Goal: Task Accomplishment & Management: Manage account settings

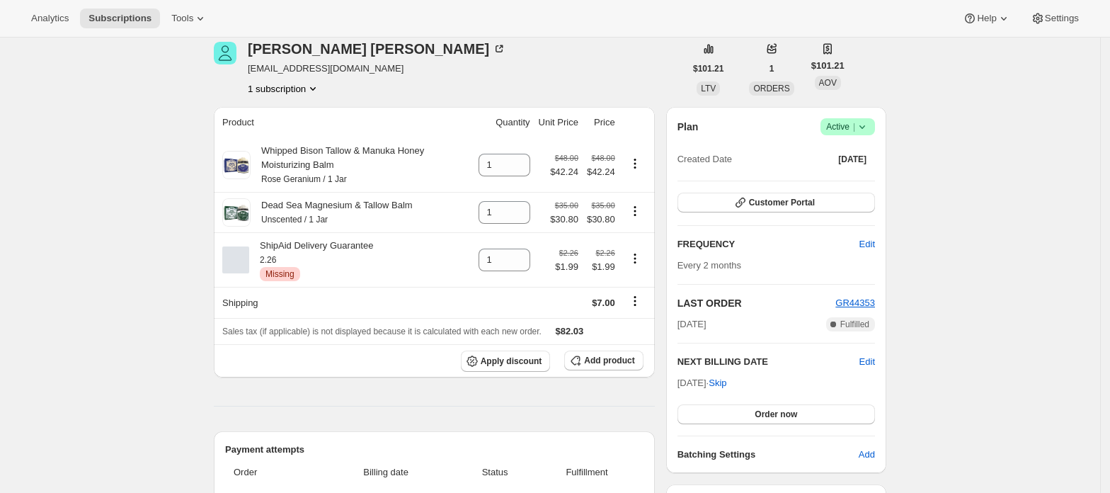
scroll to position [94, 0]
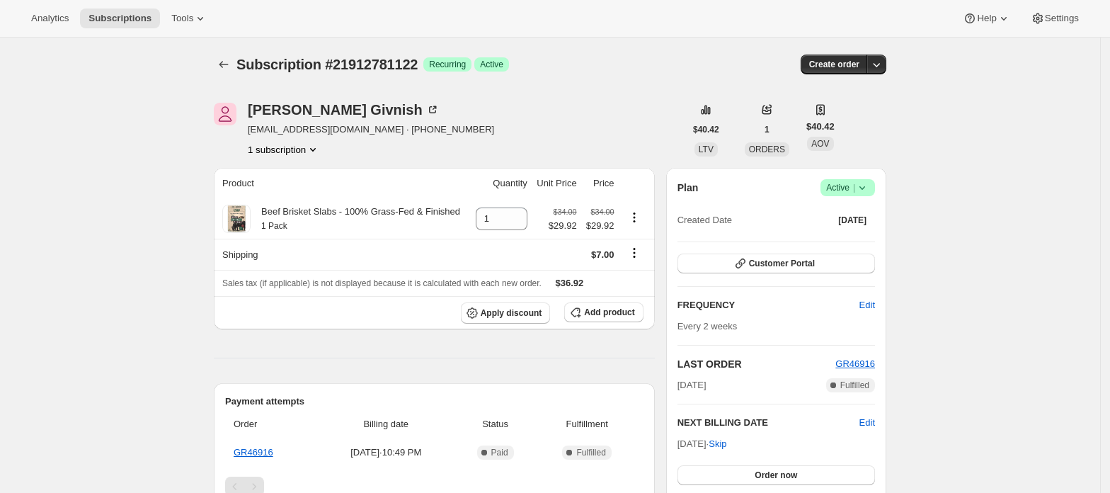
drag, startPoint x: 855, startPoint y: 185, endPoint x: 856, endPoint y: 193, distance: 7.8
click at [855, 185] on span "Active |" at bounding box center [847, 187] width 43 height 14
click at [850, 229] on button "Cancel subscription" at bounding box center [853, 239] width 88 height 23
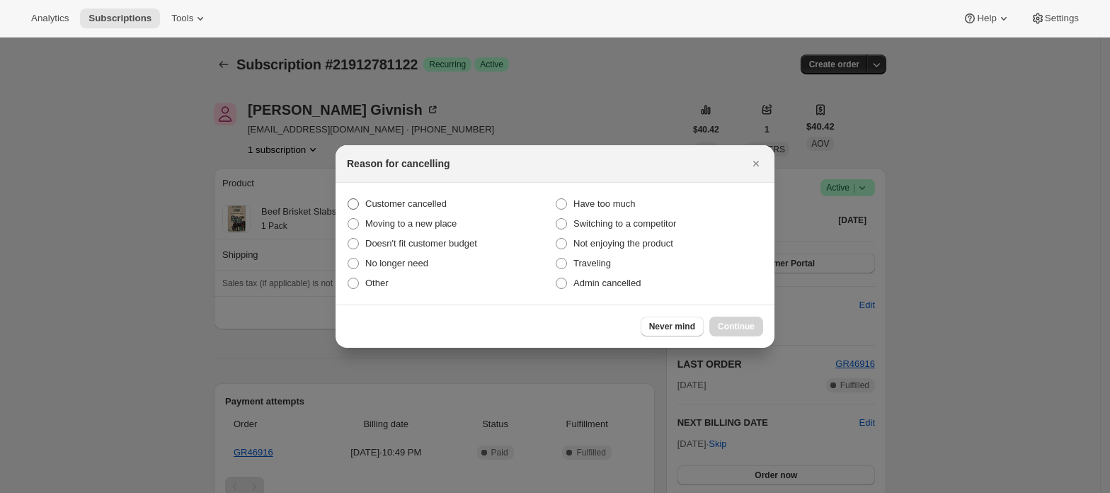
click at [419, 205] on span "Customer cancelled" at bounding box center [405, 203] width 81 height 11
click at [348, 199] on input "Customer cancelled" at bounding box center [348, 198] width 1 height 1
radio input "true"
click at [721, 321] on span "Continue" at bounding box center [736, 326] width 37 height 11
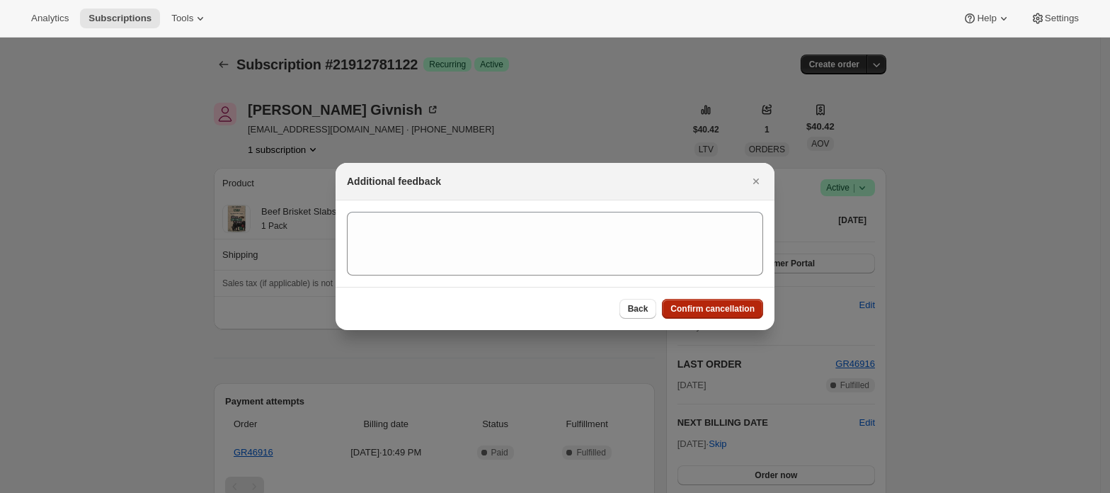
click at [728, 299] on button "Confirm cancellation" at bounding box center [712, 309] width 101 height 20
click at [726, 307] on span "Confirm cancellation" at bounding box center [712, 308] width 84 height 11
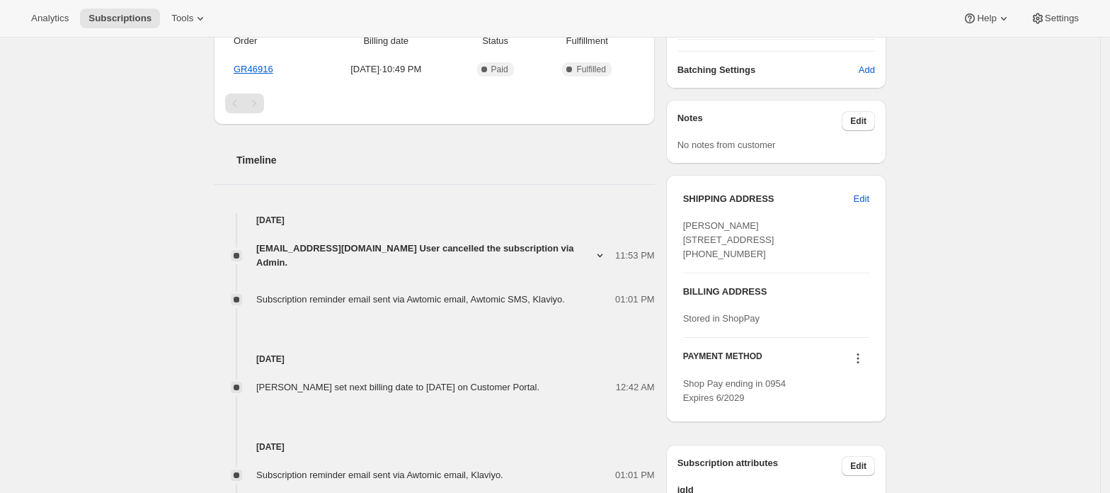
scroll to position [566, 0]
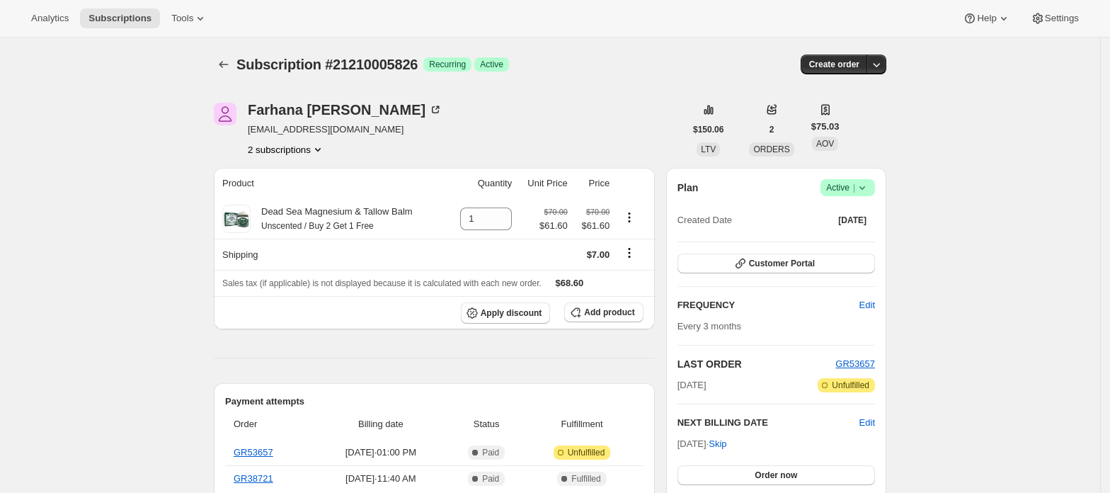
click at [312, 151] on button "2 subscriptions" at bounding box center [286, 149] width 77 height 14
click at [314, 178] on span "21209973058" at bounding box center [291, 176] width 98 height 14
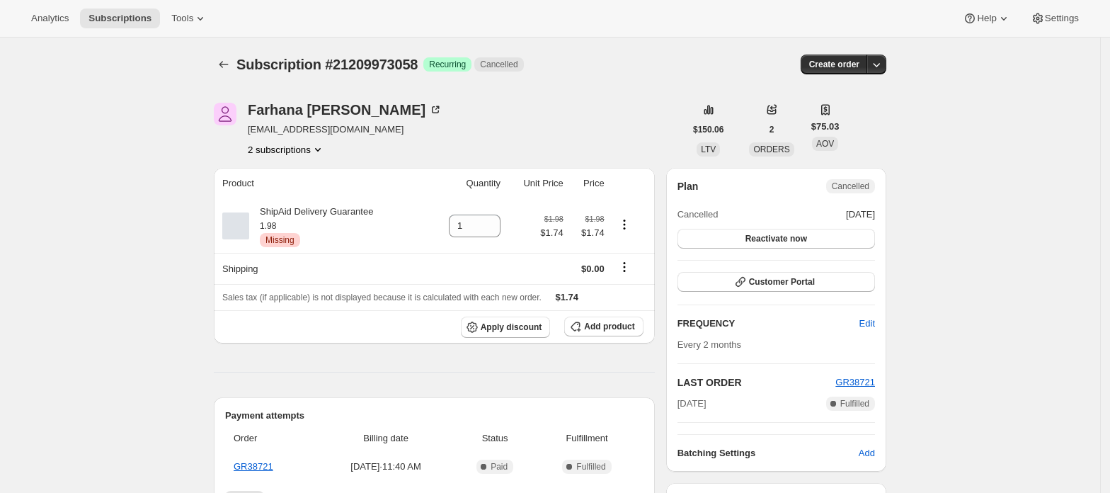
click at [315, 154] on icon "Product actions" at bounding box center [318, 149] width 14 height 14
click at [309, 151] on button "2 subscriptions" at bounding box center [286, 149] width 77 height 14
click at [306, 193] on span "21210005826" at bounding box center [291, 200] width 98 height 14
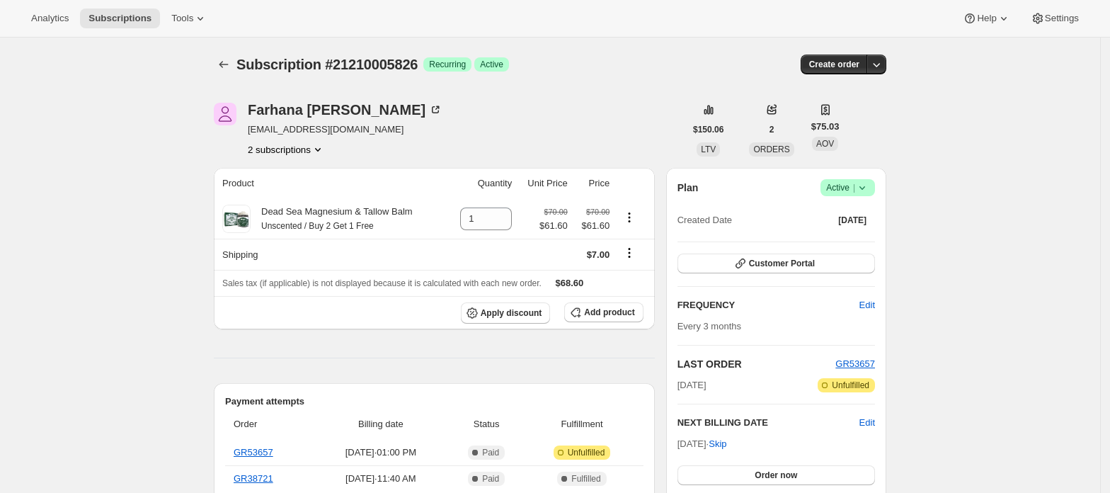
click at [848, 190] on span "Active |" at bounding box center [847, 187] width 43 height 14
click at [845, 236] on span "Cancel subscription" at bounding box center [853, 239] width 80 height 11
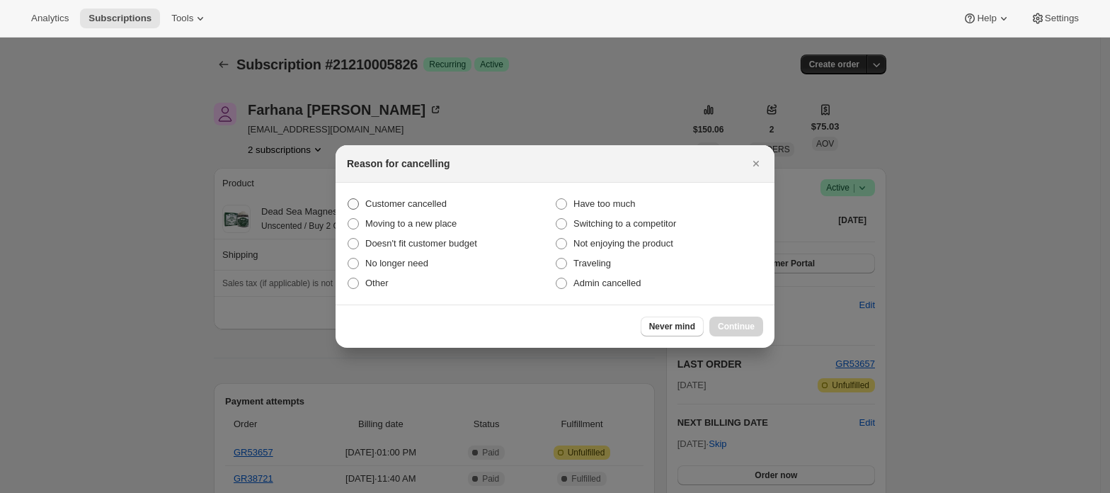
click at [415, 207] on span "Customer cancelled" at bounding box center [405, 203] width 81 height 11
click at [348, 199] on input "Customer cancelled" at bounding box center [348, 198] width 1 height 1
radio input "true"
click at [730, 326] on span "Continue" at bounding box center [736, 326] width 37 height 11
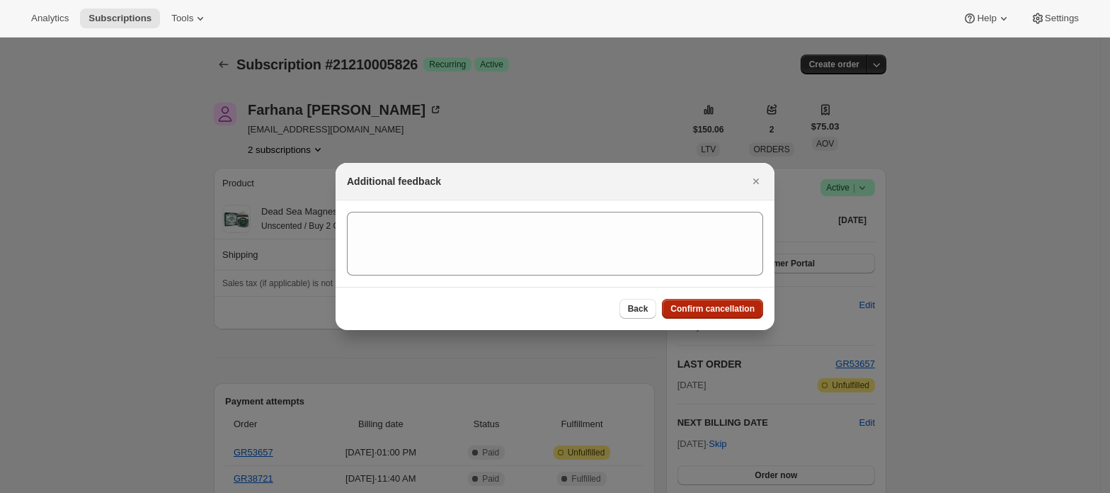
click at [726, 313] on span "Confirm cancellation" at bounding box center [712, 308] width 84 height 11
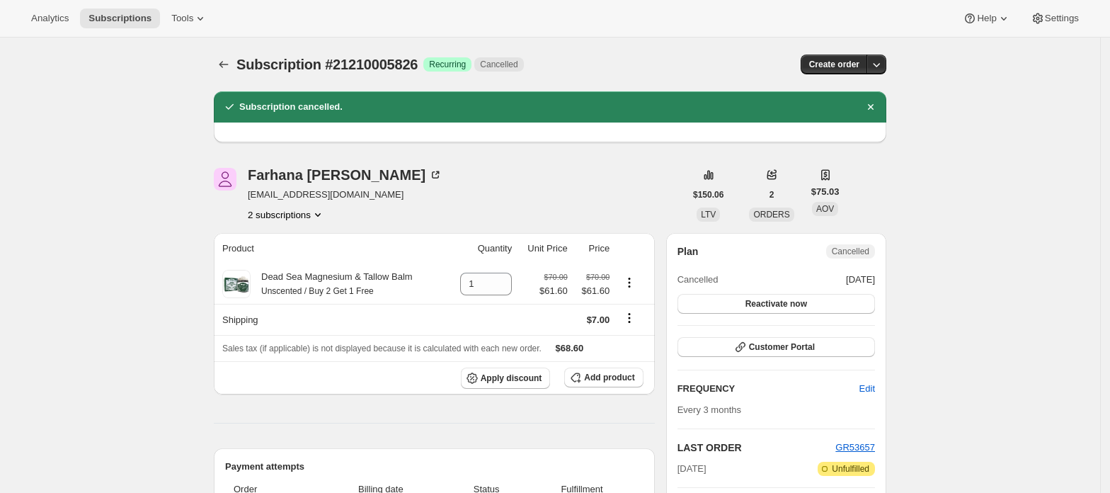
click at [326, 202] on div "Farhana Cannon farhana@imediaexposure.com 2 subscriptions" at bounding box center [345, 195] width 195 height 54
click at [323, 219] on icon "Product actions" at bounding box center [318, 214] width 14 height 14
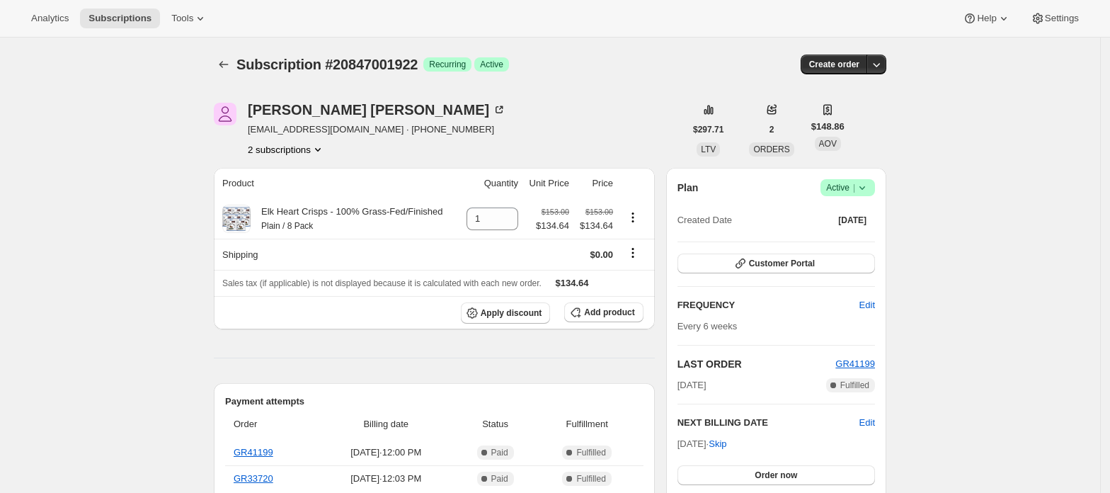
click at [310, 150] on button "2 subscriptions" at bounding box center [286, 149] width 77 height 14
click at [323, 170] on span "20846969154" at bounding box center [291, 176] width 98 height 14
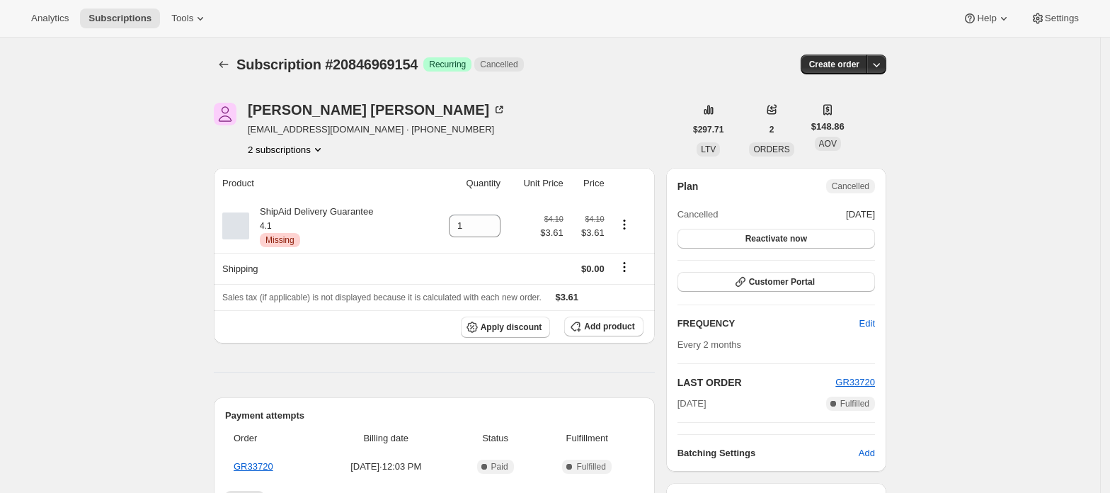
click at [294, 151] on button "2 subscriptions" at bounding box center [286, 149] width 77 height 14
click at [304, 197] on span "20847001922" at bounding box center [291, 200] width 98 height 14
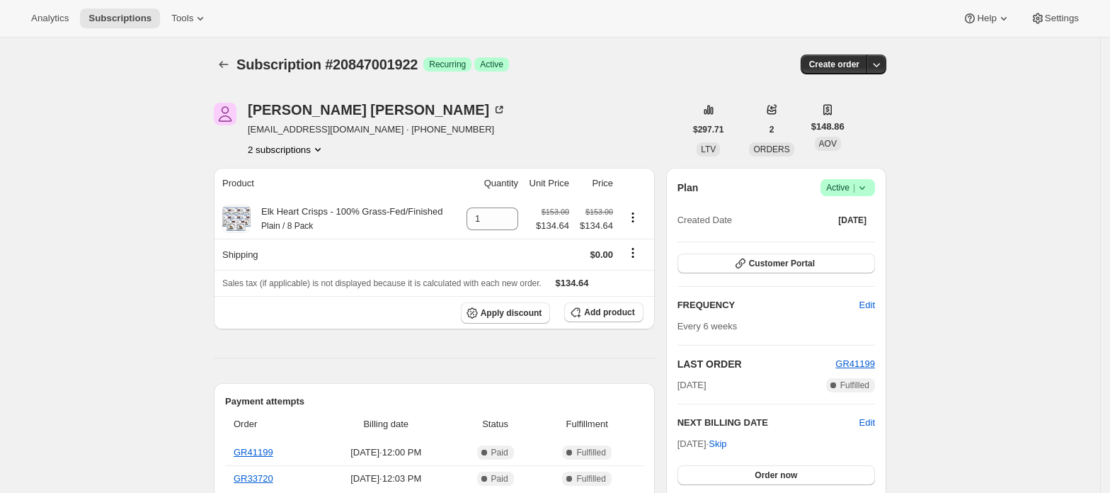
click at [304, 150] on button "2 subscriptions" at bounding box center [286, 149] width 77 height 14
click at [306, 170] on span "20846969154" at bounding box center [291, 176] width 98 height 14
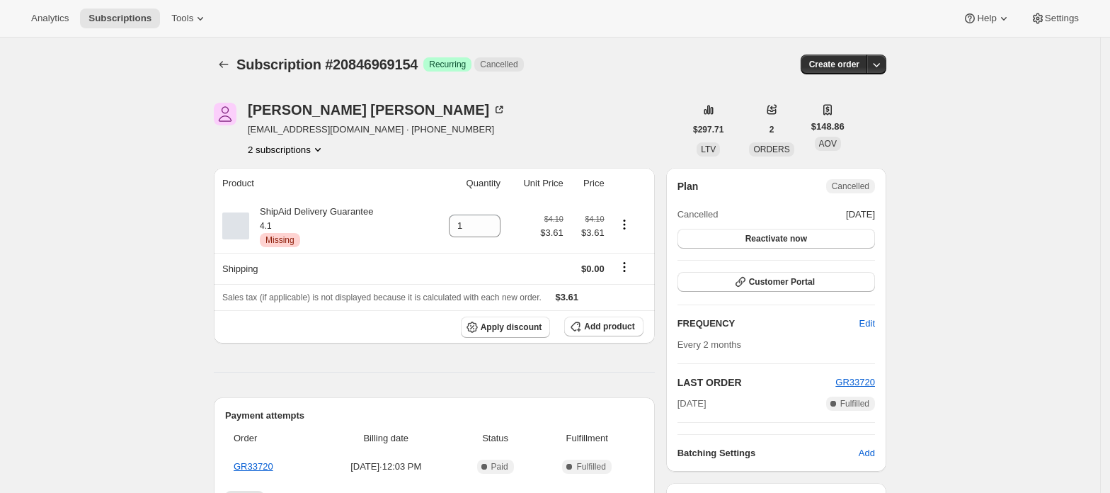
click at [310, 151] on button "2 subscriptions" at bounding box center [286, 149] width 77 height 14
click at [306, 144] on button "2 subscriptions" at bounding box center [286, 149] width 77 height 14
click at [314, 196] on span "20847001922" at bounding box center [291, 200] width 98 height 14
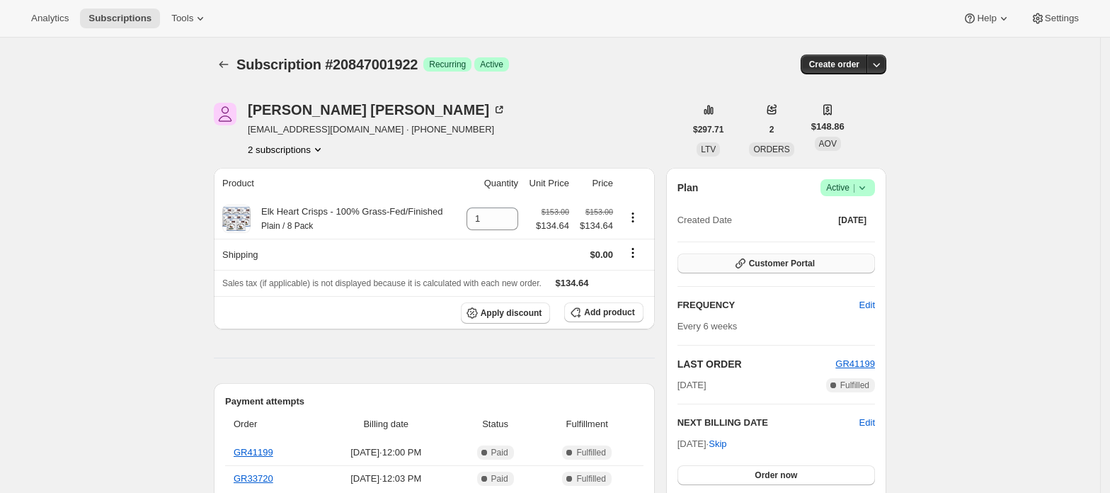
click at [774, 259] on span "Customer Portal" at bounding box center [782, 263] width 66 height 11
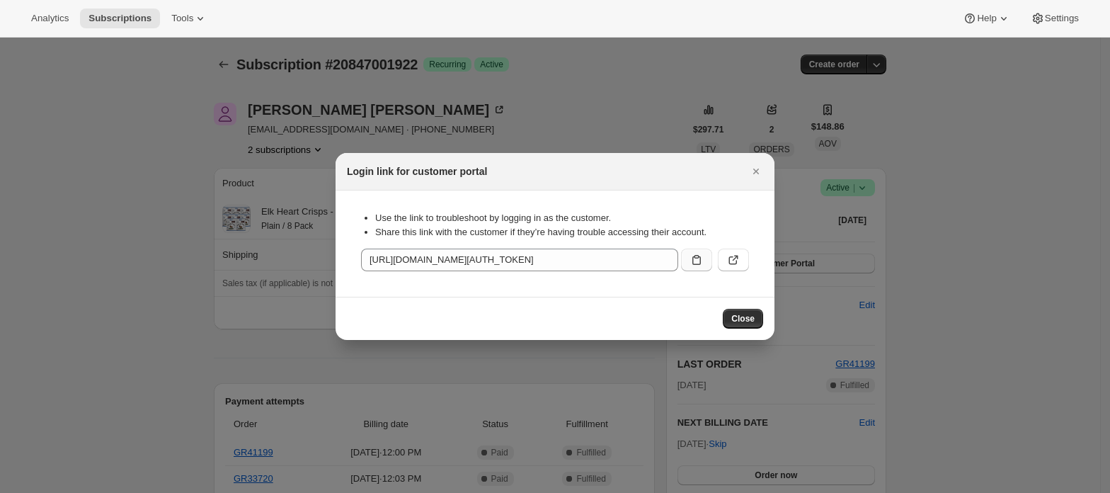
click at [692, 256] on icon ":rbt:" at bounding box center [696, 260] width 14 height 14
click at [552, 358] on div at bounding box center [555, 246] width 1110 height 493
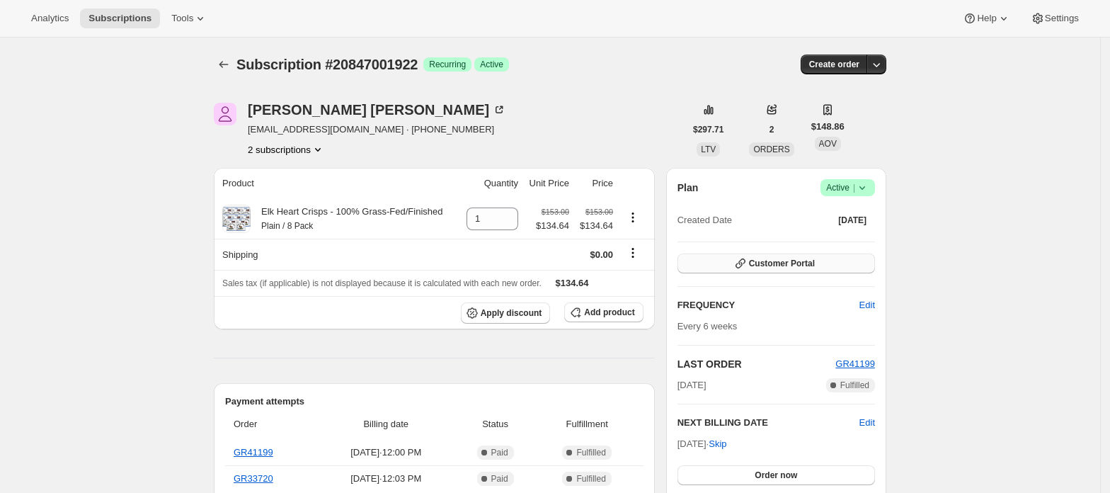
click at [797, 263] on span "Customer Portal" at bounding box center [782, 263] width 66 height 11
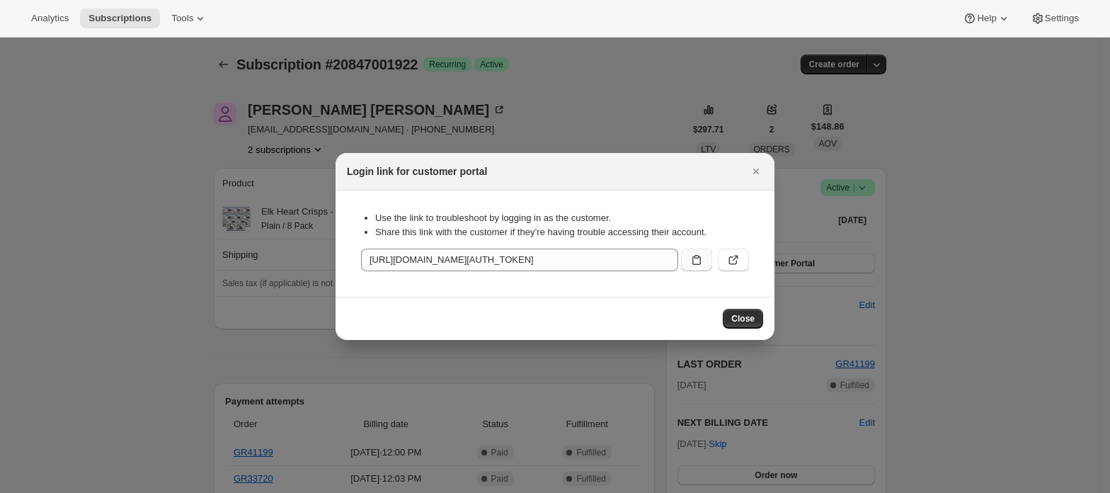
click at [698, 260] on icon ":rbt:" at bounding box center [696, 260] width 14 height 14
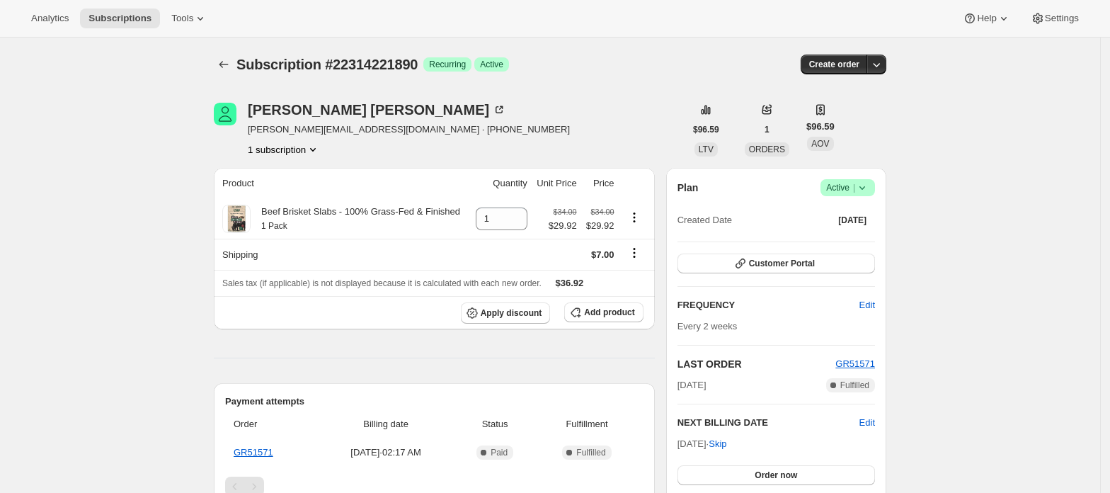
click at [301, 140] on div "Brock Triplett brock.triplett15@gmail.com · +13258643360 1 subscription" at bounding box center [409, 130] width 322 height 54
click at [304, 151] on button "1 subscription" at bounding box center [284, 149] width 72 height 14
click at [306, 180] on span "Current" at bounding box center [319, 176] width 28 height 11
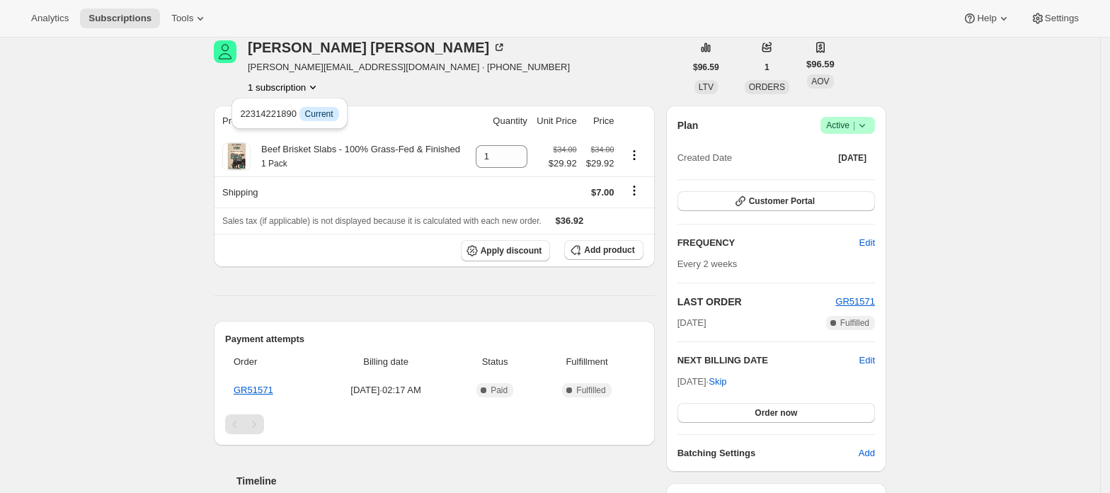
scroll to position [94, 0]
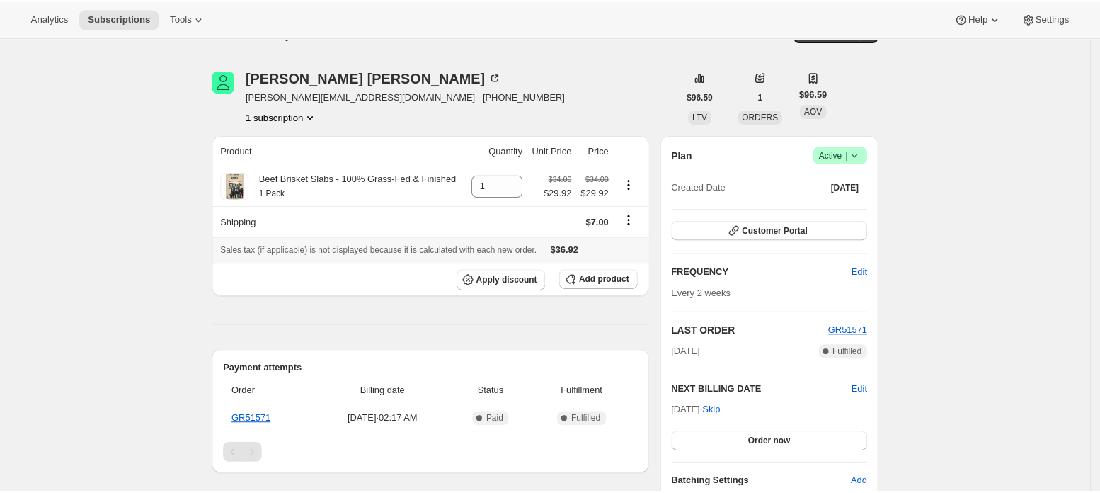
scroll to position [0, 0]
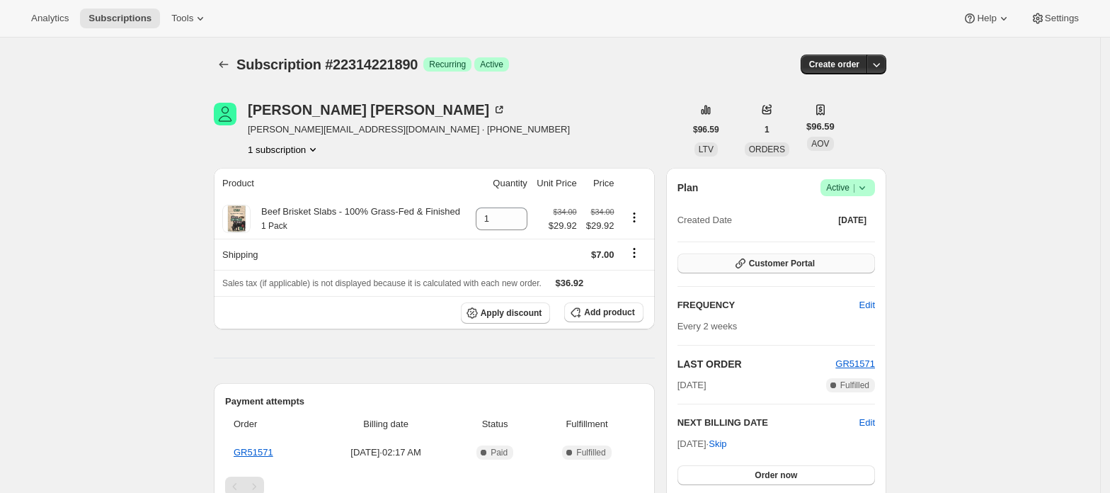
click at [802, 267] on span "Customer Portal" at bounding box center [782, 263] width 66 height 11
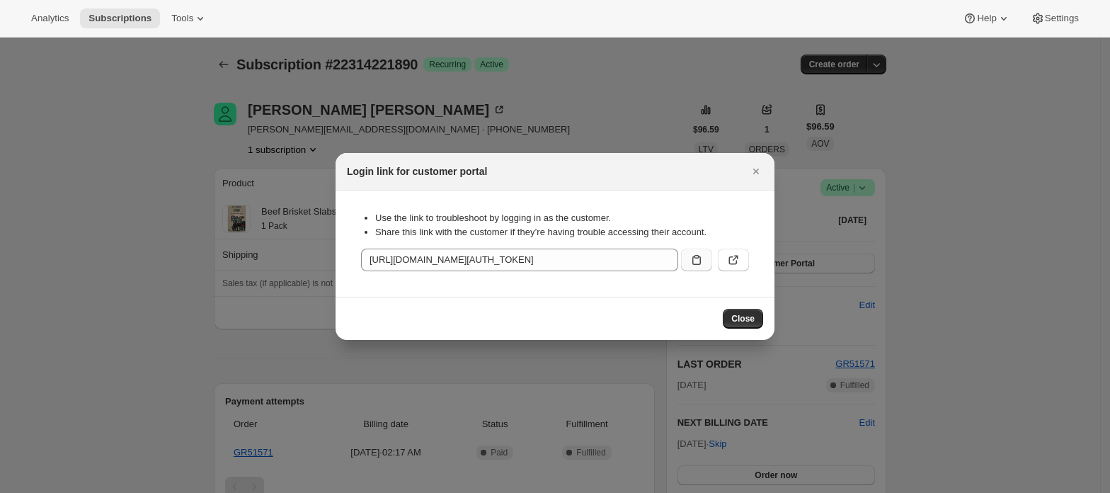
click at [691, 264] on icon ":rc0:" at bounding box center [696, 260] width 14 height 14
click at [578, 120] on div at bounding box center [555, 246] width 1110 height 493
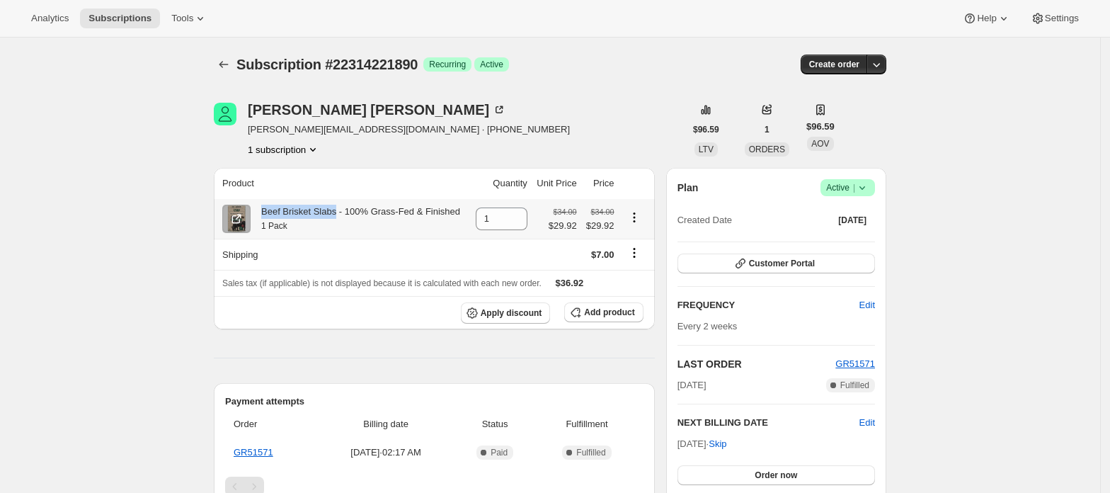
drag, startPoint x: 338, startPoint y: 214, endPoint x: 267, endPoint y: 210, distance: 70.9
click at [267, 210] on div "Beef Brisket Slabs - 100% Grass-Fed & Finished 1 Pack" at bounding box center [356, 219] width 210 height 28
copy div "Beef Brisket Slabs"
click at [769, 263] on span "Customer Portal" at bounding box center [782, 263] width 66 height 11
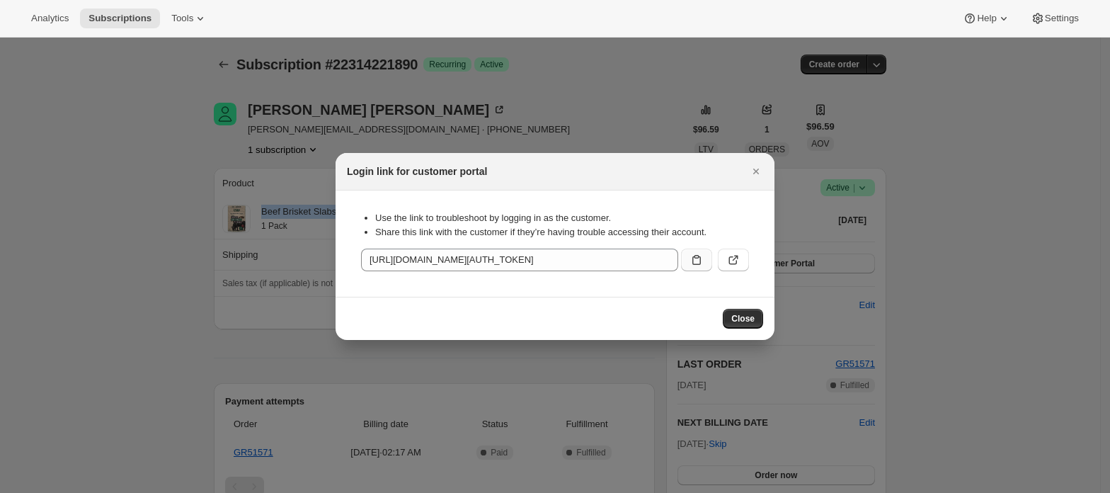
click at [691, 253] on icon ":rc0:" at bounding box center [696, 260] width 14 height 14
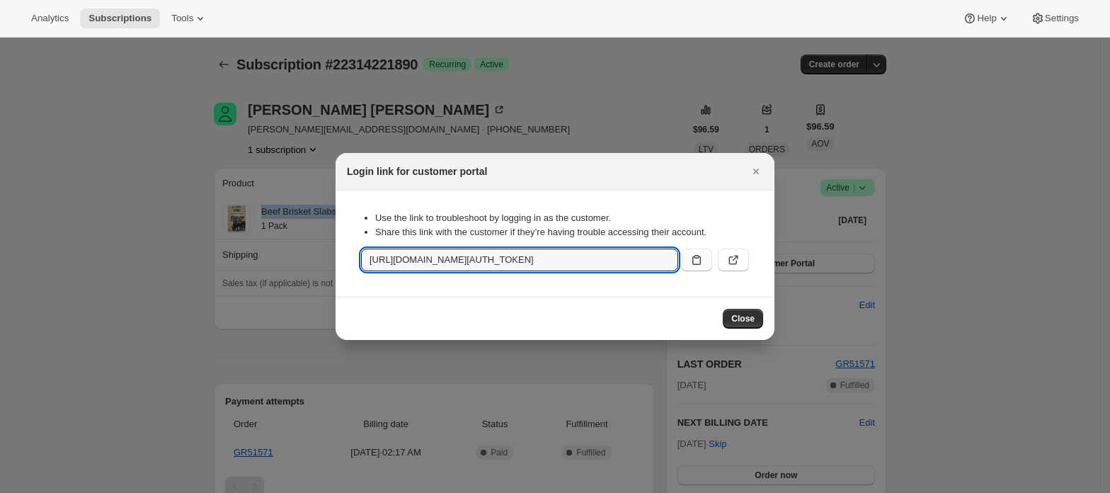
copy div "Beef Brisket Slabs"
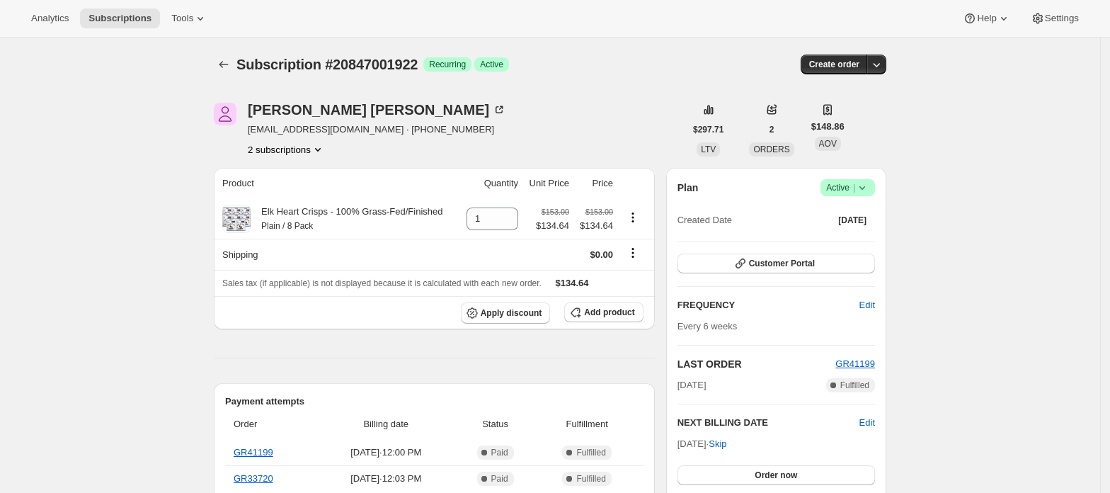
click at [289, 154] on button "2 subscriptions" at bounding box center [286, 149] width 77 height 14
click at [295, 173] on span "20846969154" at bounding box center [270, 176] width 57 height 11
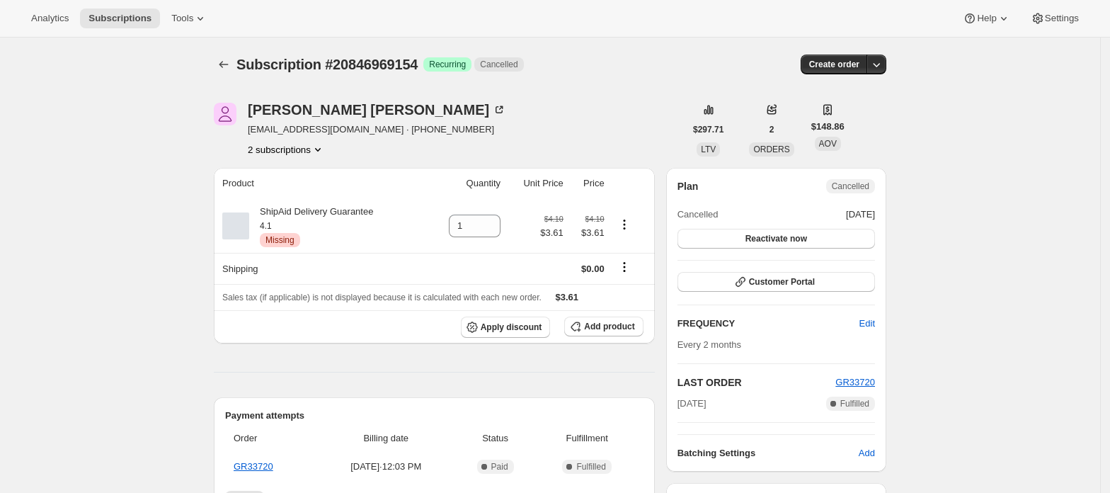
click at [295, 147] on button "2 subscriptions" at bounding box center [286, 149] width 77 height 14
click at [300, 190] on button "20847001922" at bounding box center [291, 199] width 107 height 23
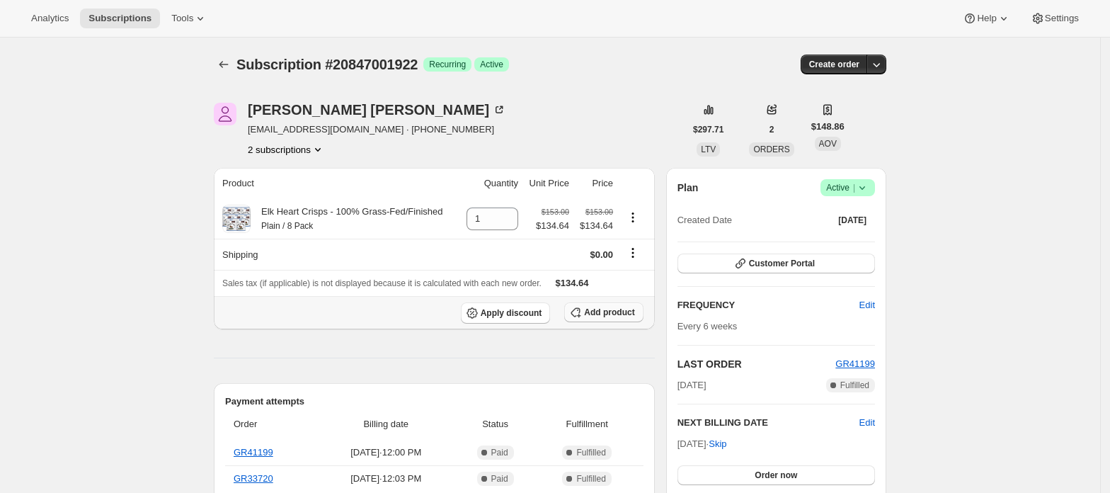
click at [624, 311] on span "Add product" at bounding box center [609, 311] width 50 height 11
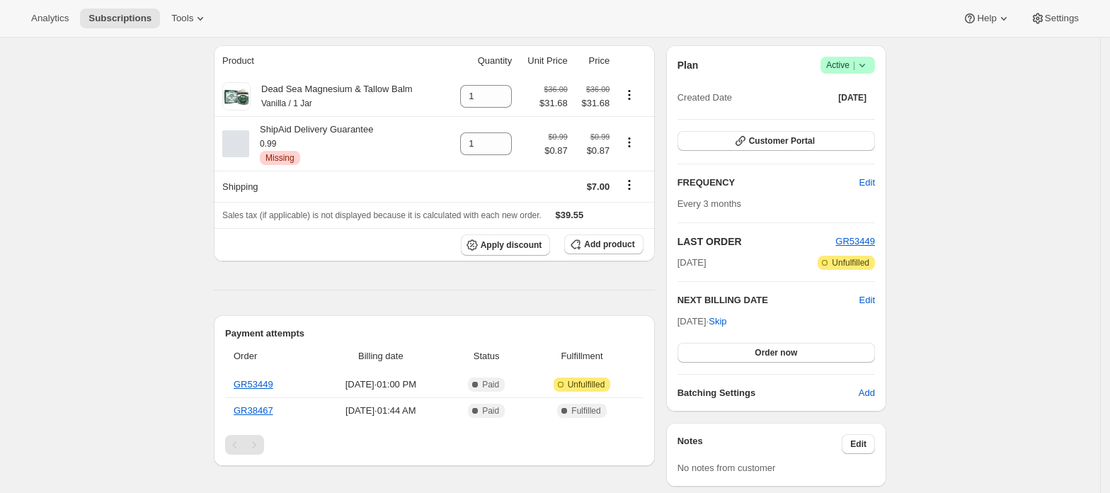
scroll to position [94, 0]
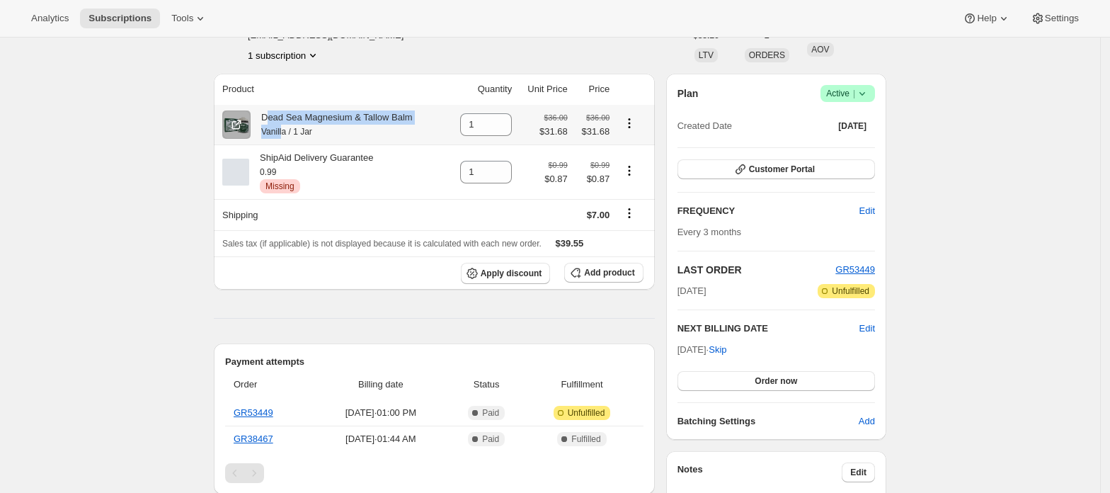
drag, startPoint x: 287, startPoint y: 130, endPoint x: 270, endPoint y: 115, distance: 23.0
click at [270, 115] on div "Dead Sea Magnesium & Tallow Balm Vanilla / 1 Jar" at bounding box center [332, 124] width 162 height 28
drag, startPoint x: 289, startPoint y: 130, endPoint x: 266, endPoint y: 120, distance: 25.7
click at [266, 120] on div "Dead Sea Magnesium & Tallow Balm Vanilla / 1 Jar" at bounding box center [332, 124] width 162 height 28
copy div "Dead Sea Magnesium & Tallow Balm Vanilla"
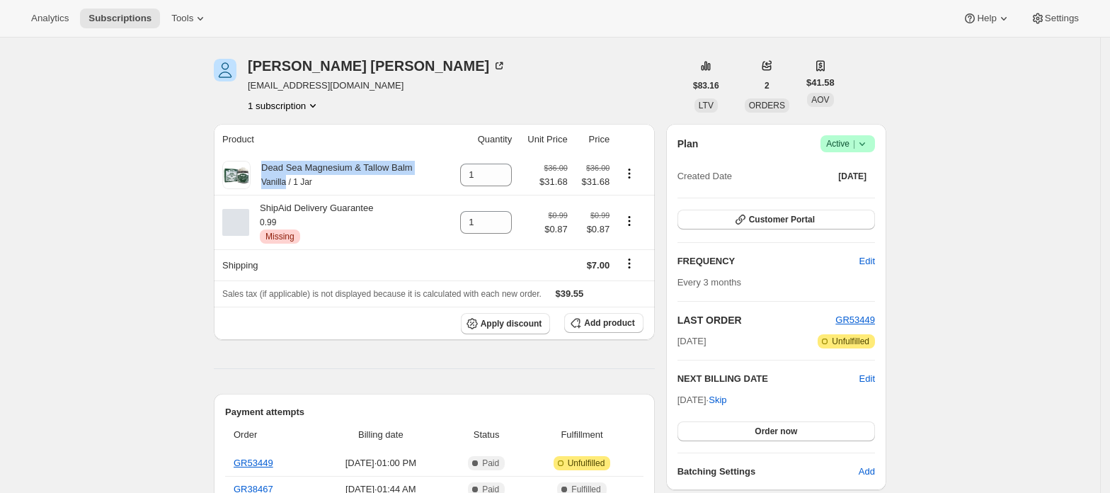
scroll to position [0, 0]
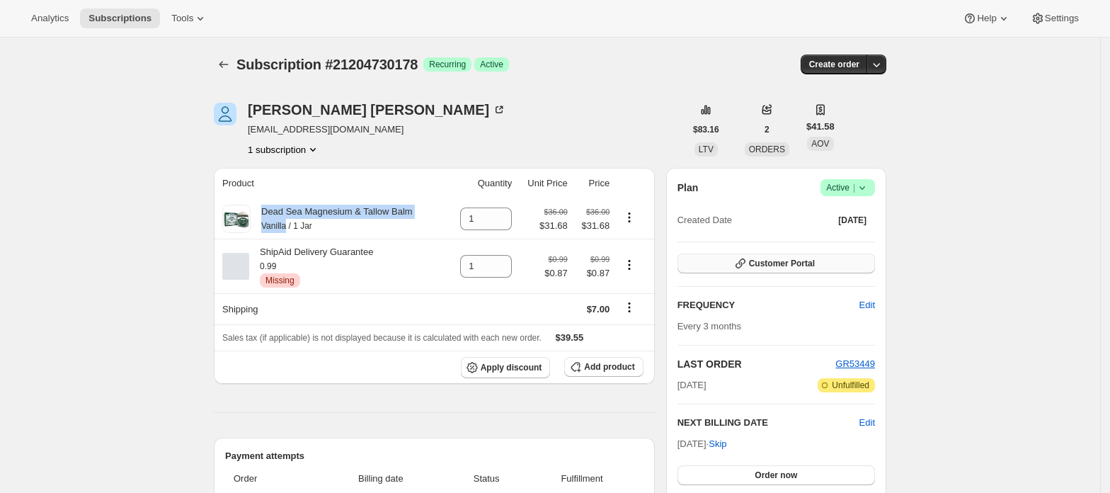
click at [777, 263] on span "Customer Portal" at bounding box center [782, 263] width 66 height 11
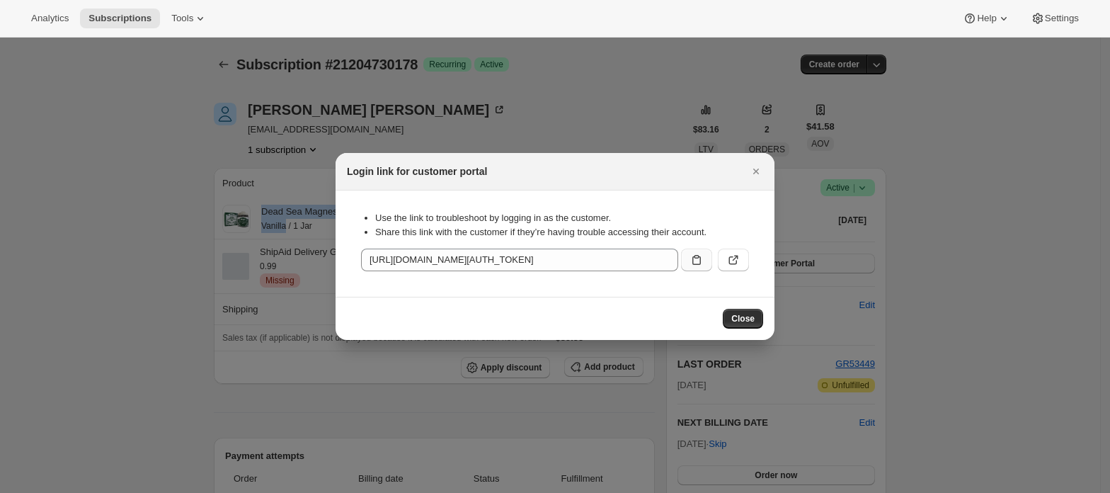
click at [698, 260] on icon ":rc3:" at bounding box center [696, 260] width 14 height 14
copy div "Dead Sea Magnesium & Tallow Balm Vanilla"
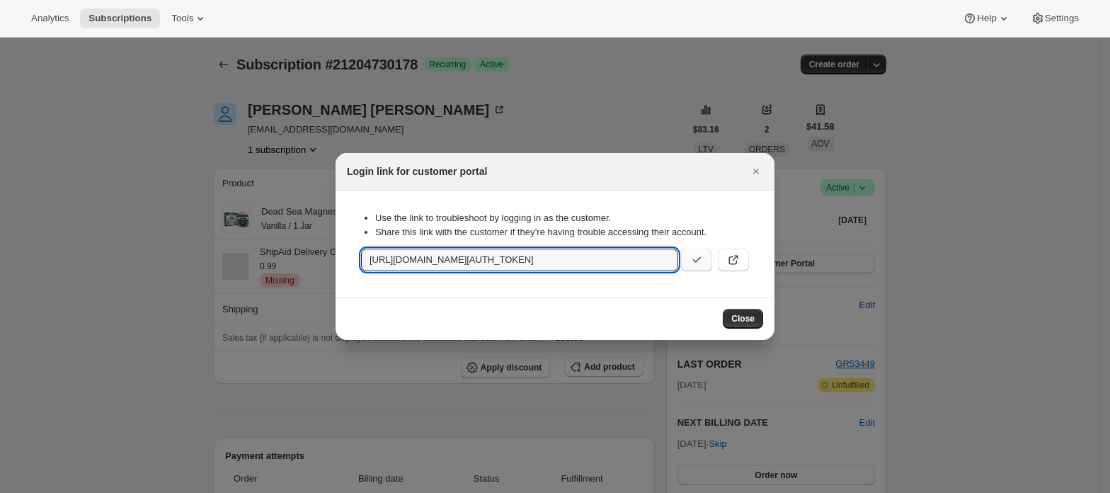
click at [696, 260] on icon ":rc3:" at bounding box center [696, 260] width 14 height 14
